Goal: Task Accomplishment & Management: Manage account settings

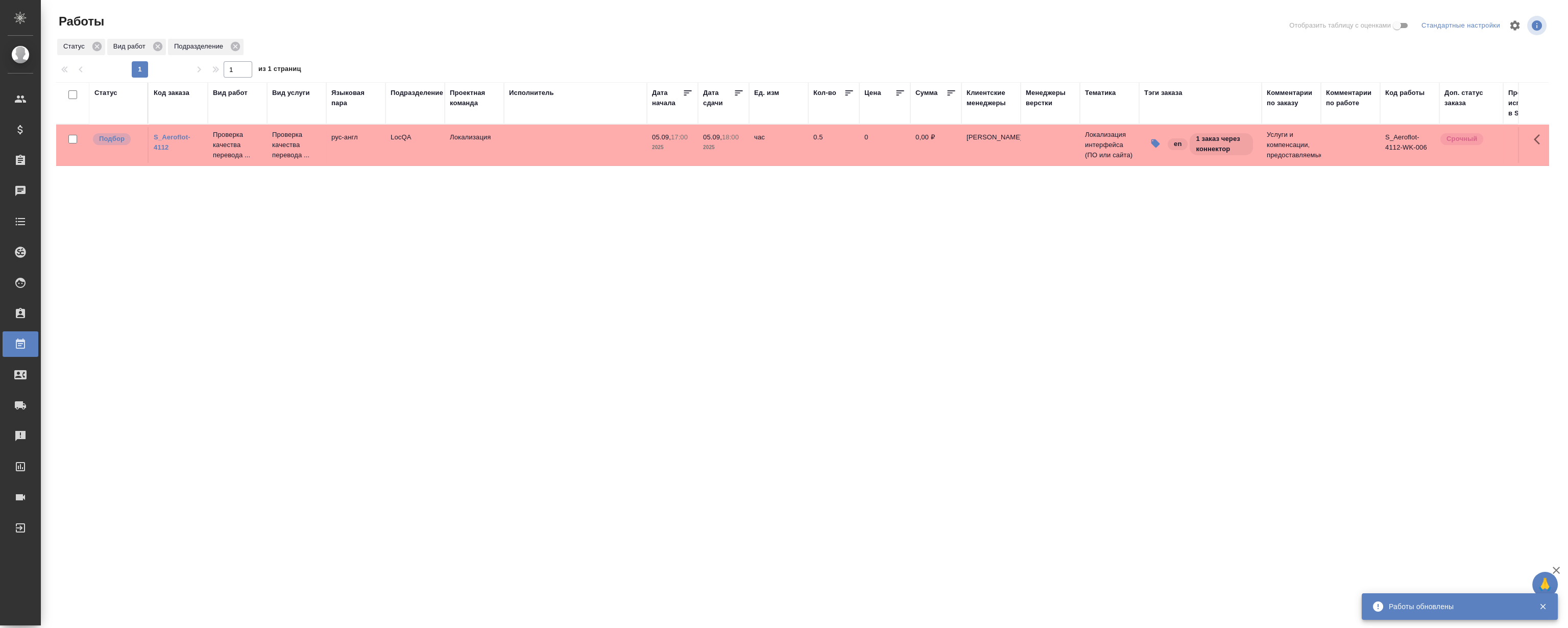
click at [179, 138] on link "S_Aeroflot-4112" at bounding box center [172, 142] width 37 height 18
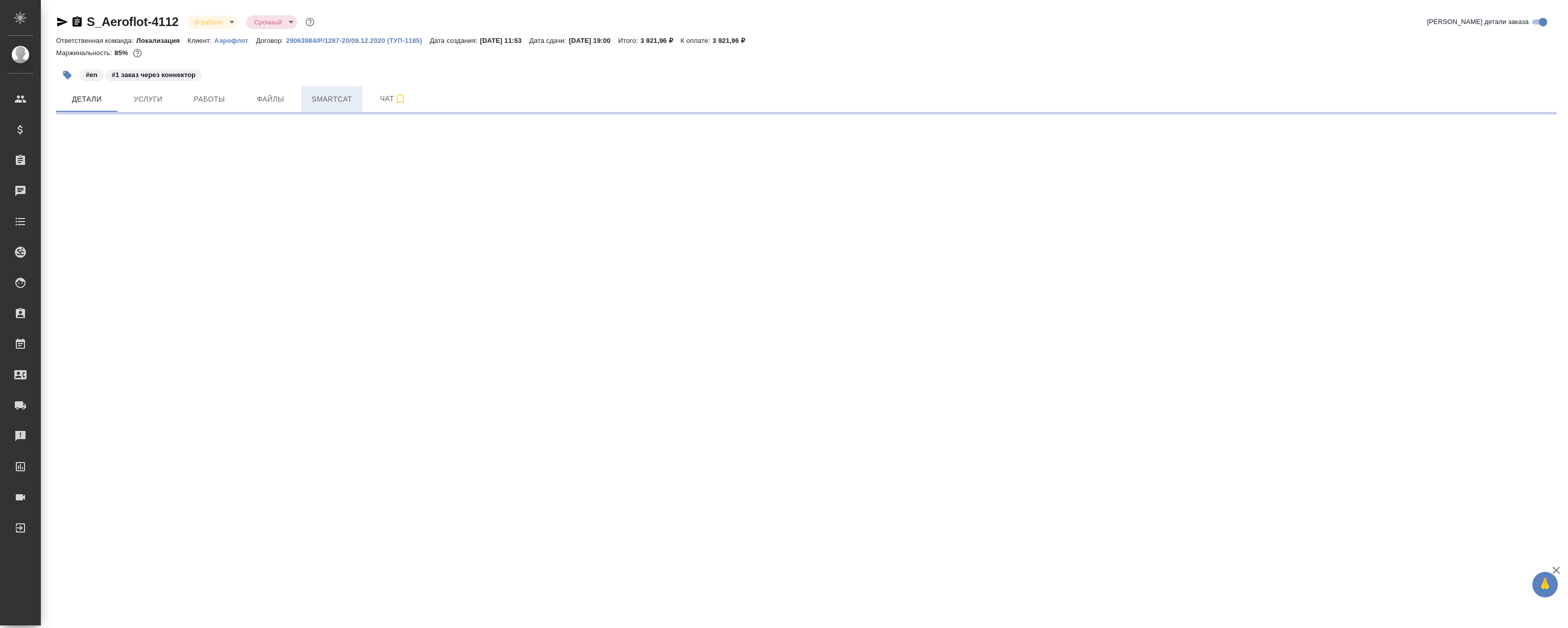
select select "RU"
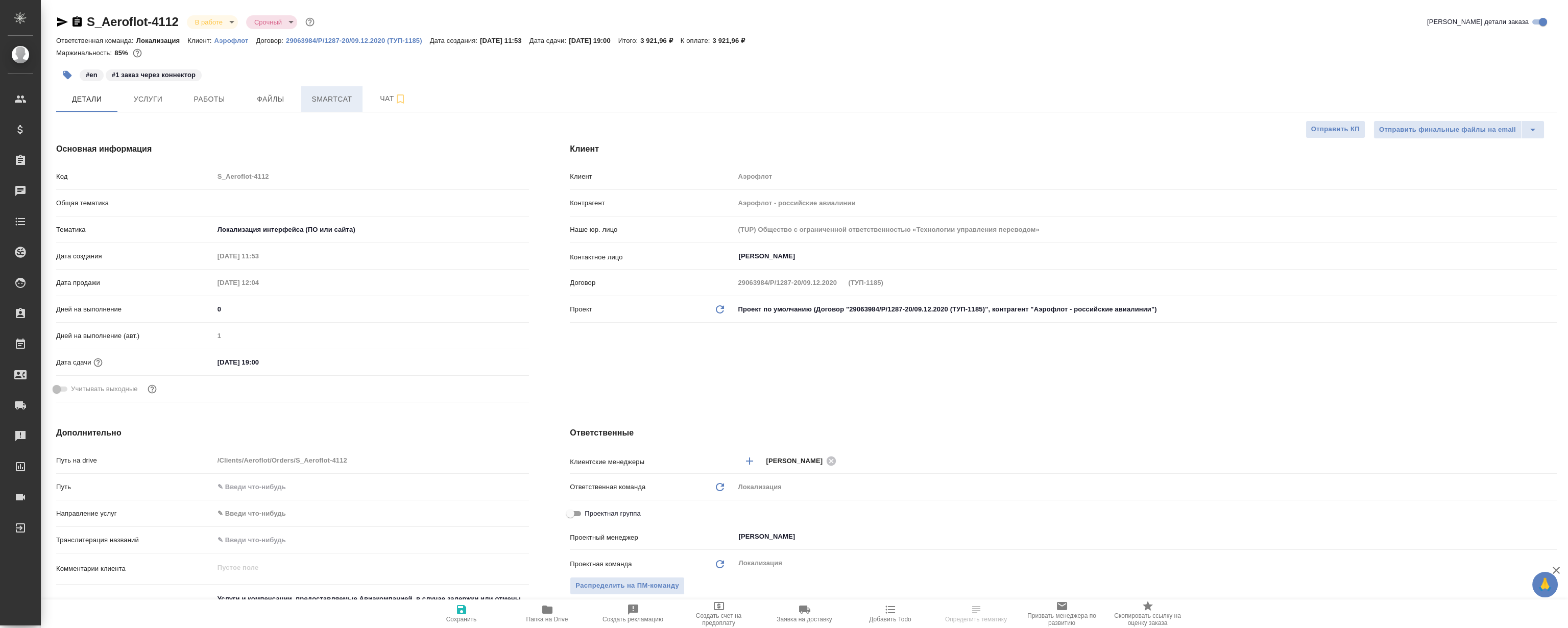
click at [320, 97] on span "Smartcat" at bounding box center [332, 99] width 49 height 13
type textarea "x"
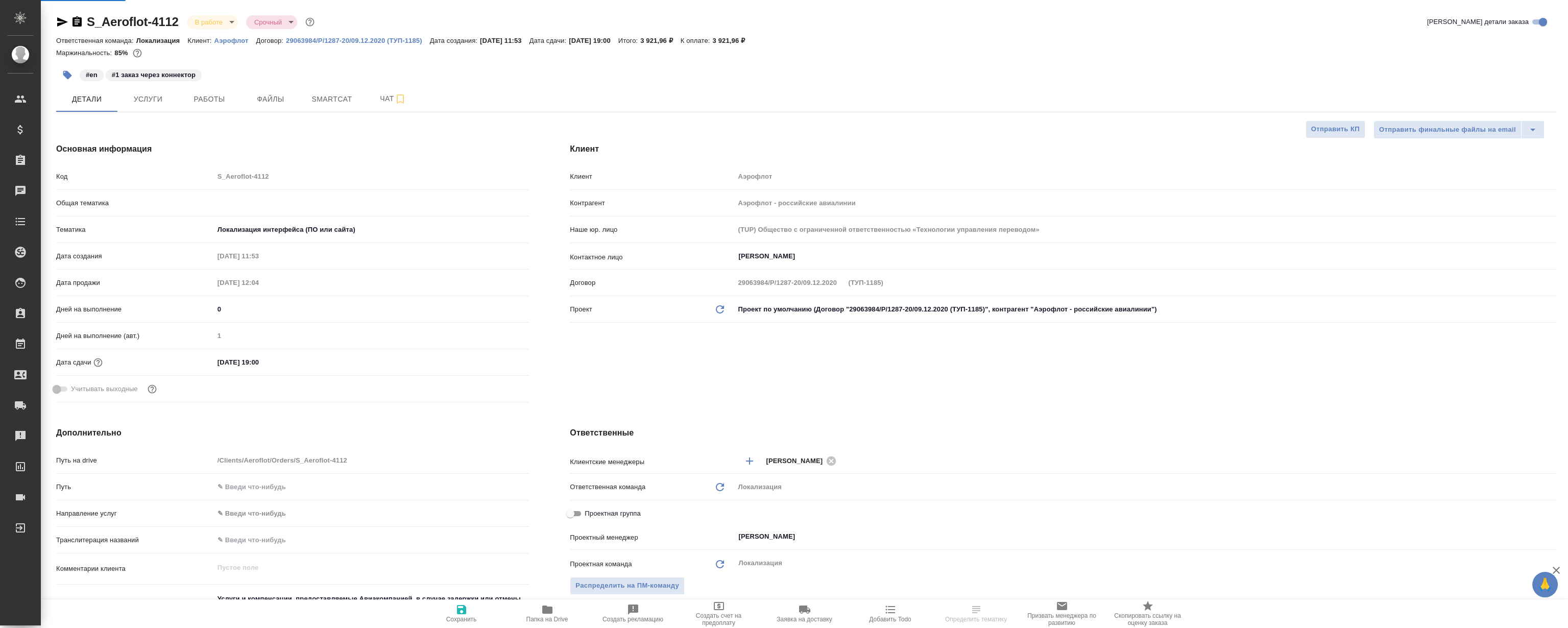
type textarea "x"
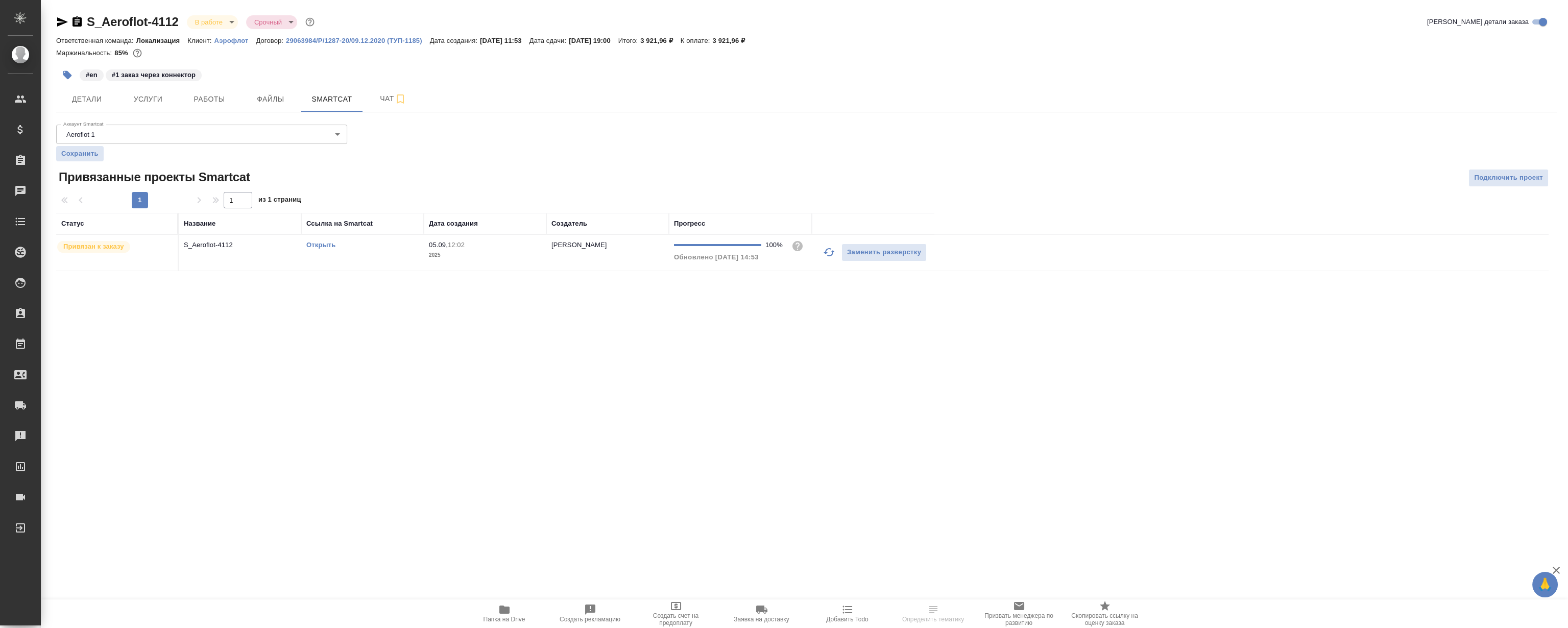
click at [326, 242] on link "Открыть" at bounding box center [321, 245] width 29 height 8
click at [222, 97] on span "Работы" at bounding box center [209, 99] width 49 height 13
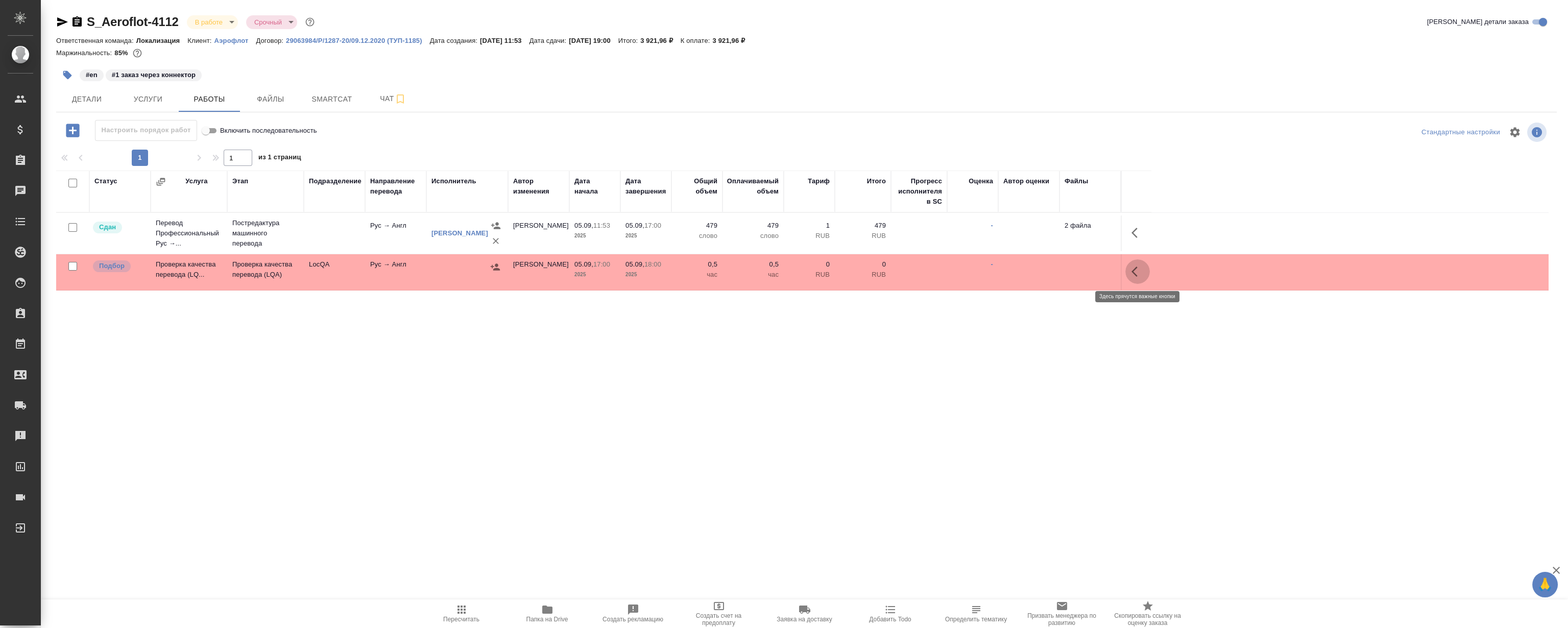
click at [1128, 266] on button "button" at bounding box center [1138, 271] width 24 height 24
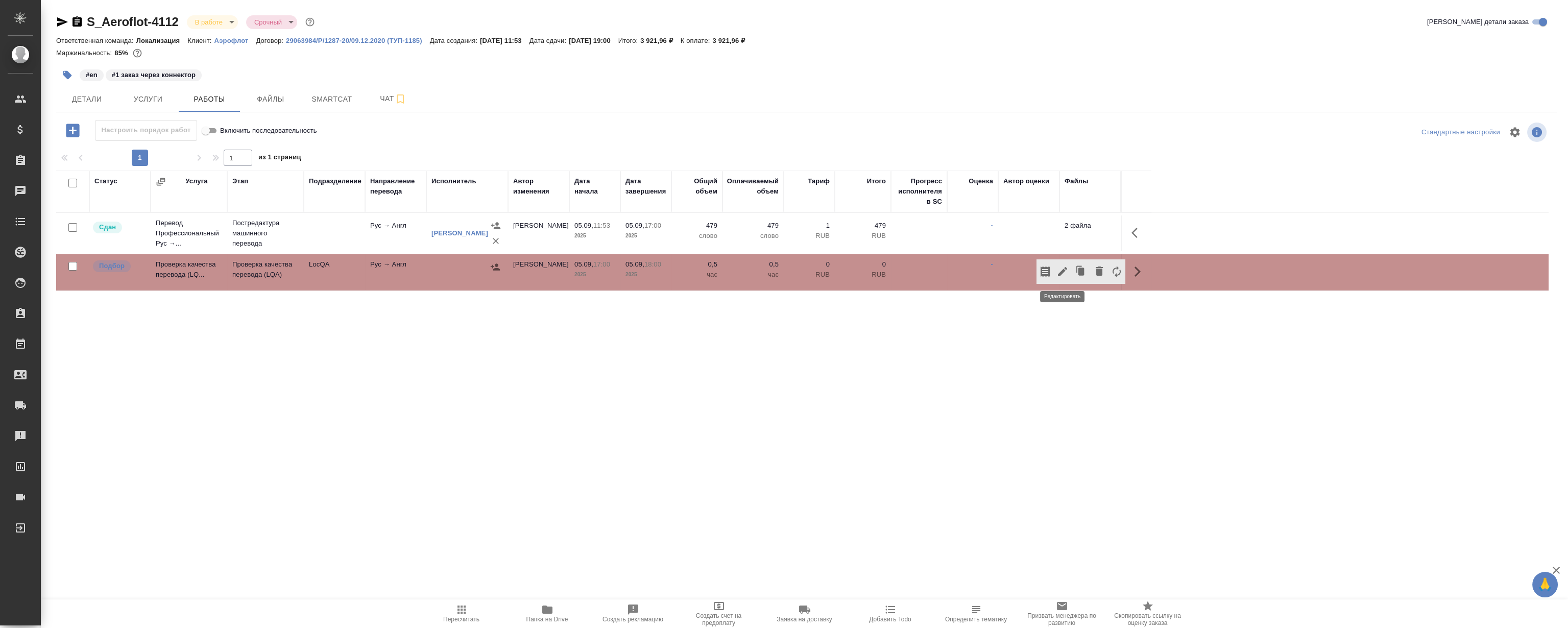
click at [1065, 269] on icon "button" at bounding box center [1063, 271] width 12 height 12
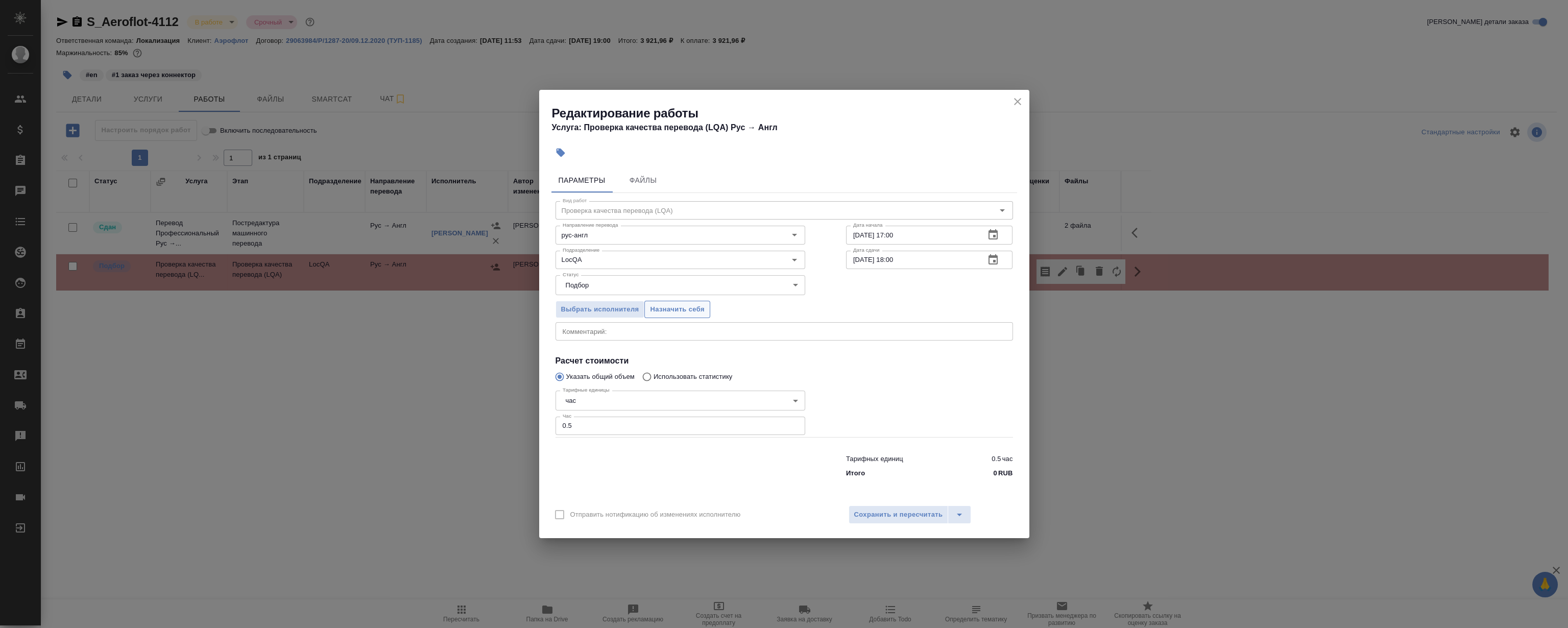
click at [672, 311] on span "Назначить себя" at bounding box center [677, 309] width 54 height 12
click at [1021, 106] on icon "close" at bounding box center [1018, 102] width 12 height 12
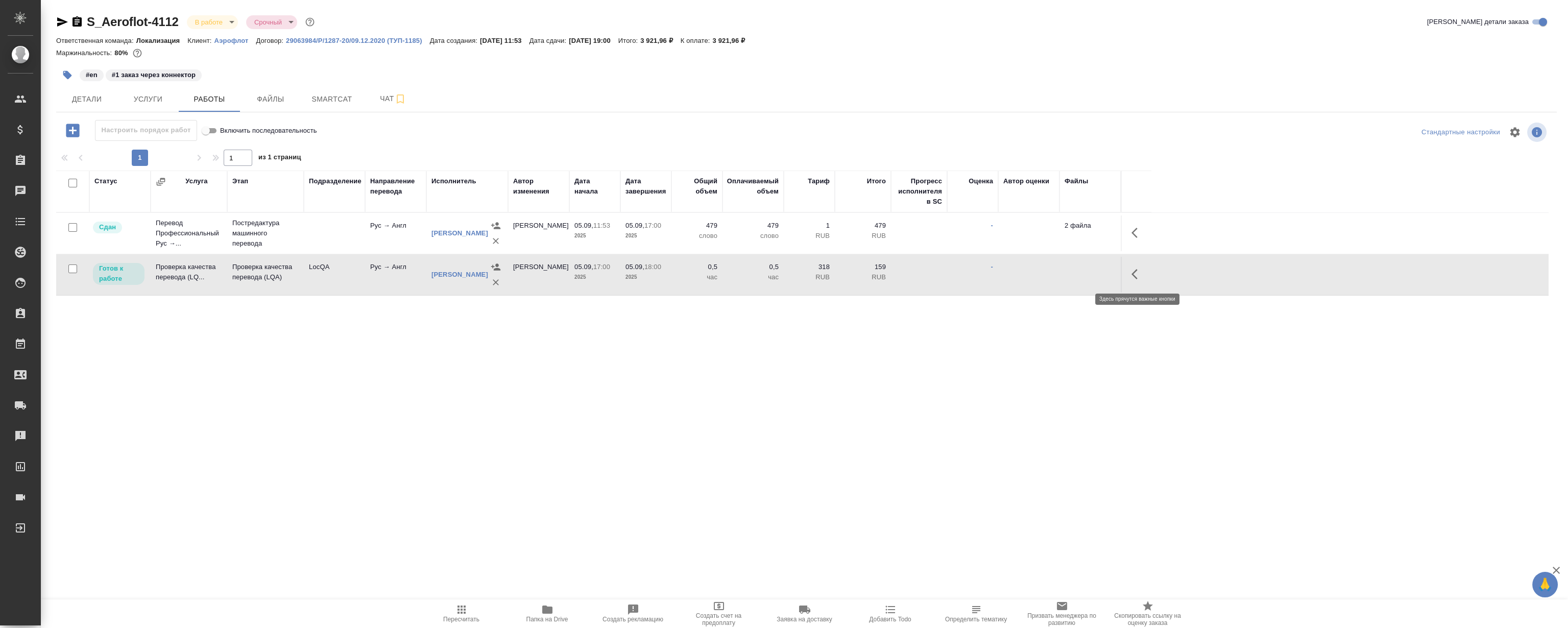
click at [1139, 274] on icon "button" at bounding box center [1138, 274] width 12 height 12
click at [1060, 276] on icon "button" at bounding box center [1062, 274] width 9 height 9
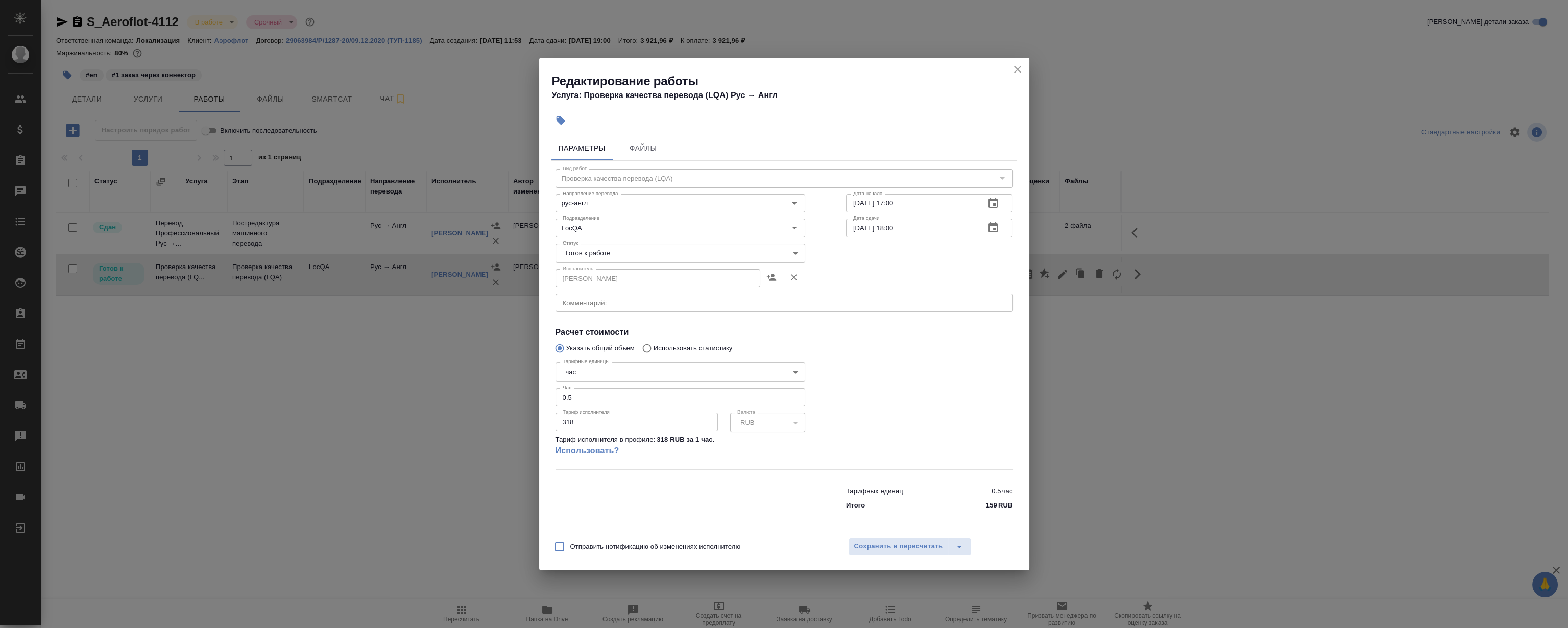
click at [591, 245] on body "🙏 .cls-1 fill:#fff; AWATERA Magerramov Ruslan Клиенты Спецификации Заказы 0 Чат…" at bounding box center [784, 314] width 1568 height 628
click at [615, 307] on li "Сдан" at bounding box center [680, 305] width 250 height 18
type input "closed"
drag, startPoint x: 858, startPoint y: 527, endPoint x: 864, endPoint y: 543, distance: 17.1
drag, startPoint x: 864, startPoint y: 543, endPoint x: 860, endPoint y: 546, distance: 5.0
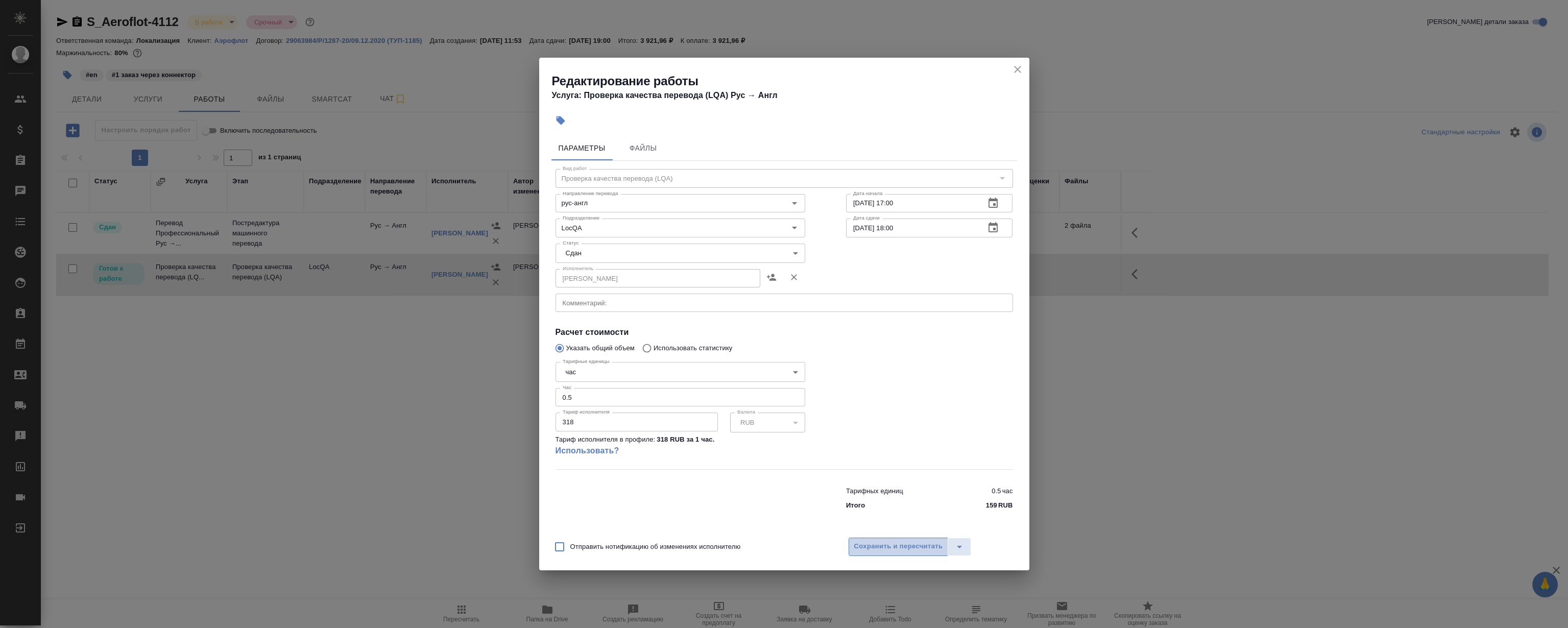
click at [860, 546] on span "Сохранить и пересчитать" at bounding box center [898, 546] width 89 height 12
